Goal: Navigation & Orientation: Find specific page/section

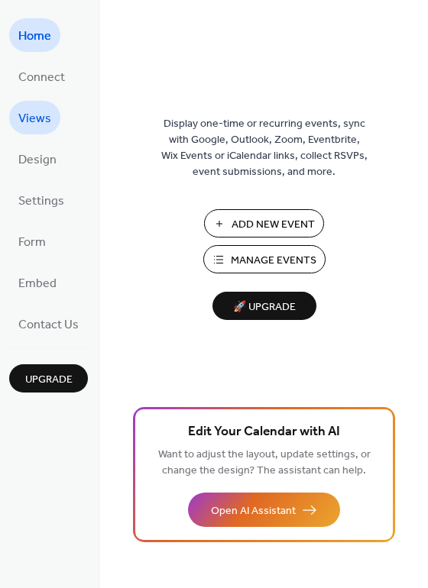
click at [38, 115] on span "Views" at bounding box center [34, 119] width 33 height 24
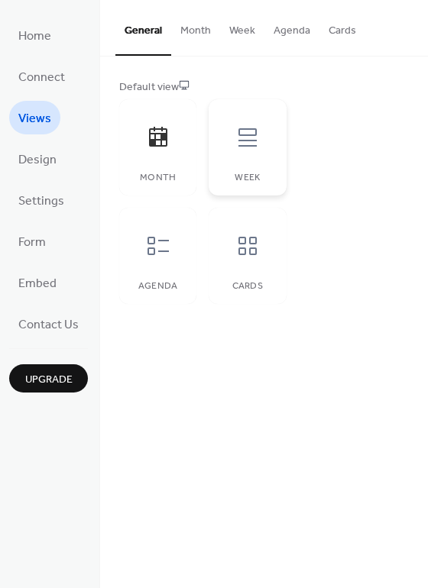
click at [254, 137] on icon at bounding box center [247, 137] width 24 height 24
click at [41, 165] on span "Design" at bounding box center [37, 160] width 38 height 24
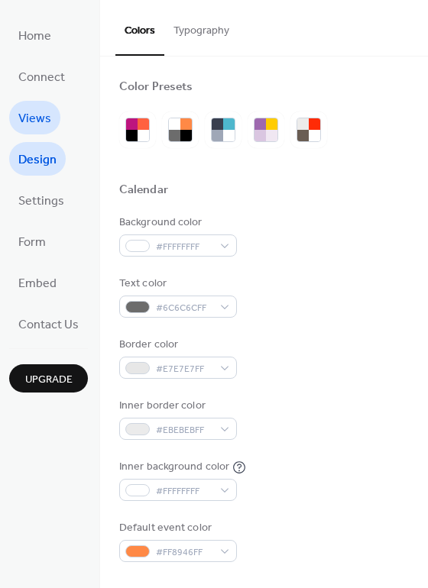
click at [33, 118] on span "Views" at bounding box center [34, 119] width 33 height 24
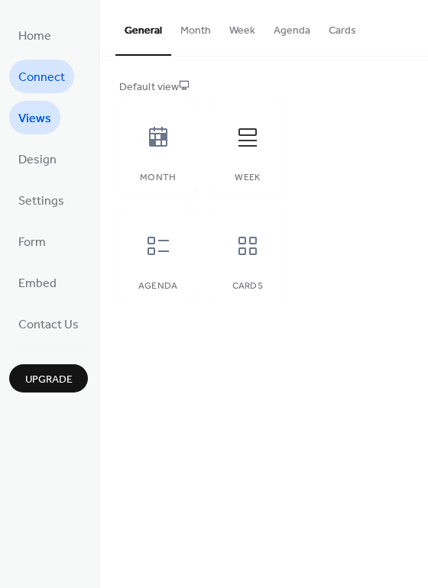
click at [46, 64] on link "Connect" at bounding box center [41, 77] width 65 height 34
